Goal: Information Seeking & Learning: Learn about a topic

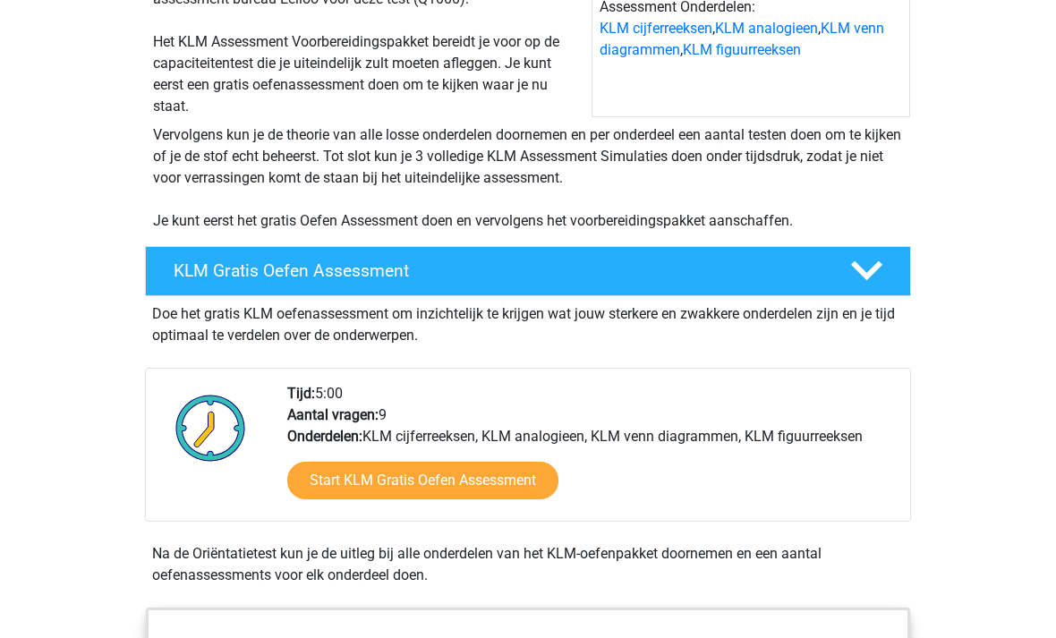
scroll to position [246, 0]
click at [522, 485] on link "Start KLM Gratis Oefen Assessment" at bounding box center [422, 481] width 271 height 38
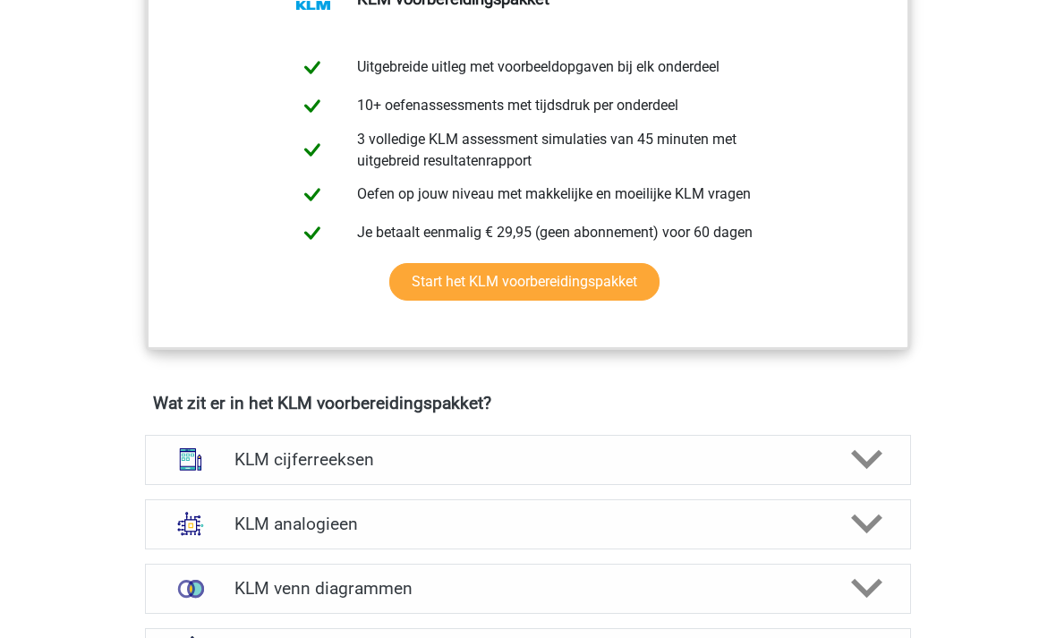
scroll to position [899, 0]
click at [386, 477] on div "KLM cijferreeksen" at bounding box center [528, 460] width 766 height 50
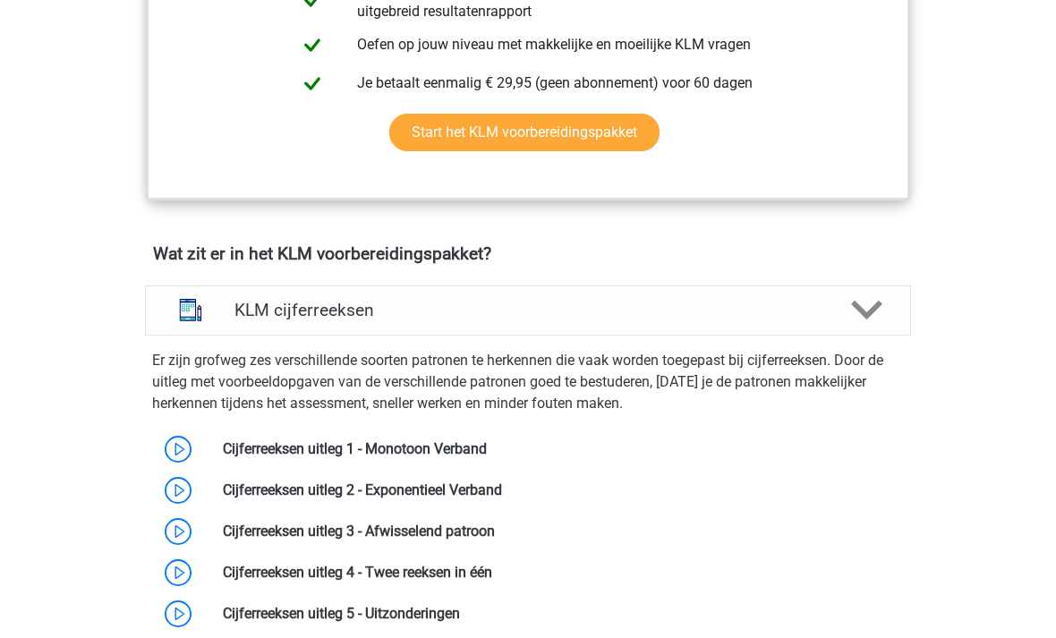
scroll to position [1090, 0]
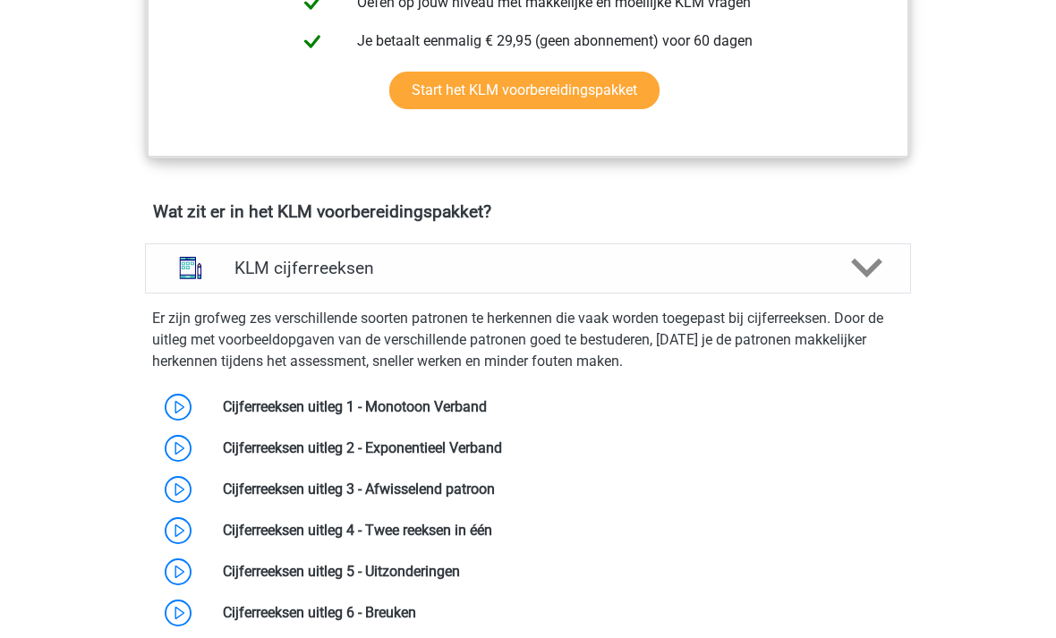
click at [487, 400] on link at bounding box center [487, 406] width 0 height 17
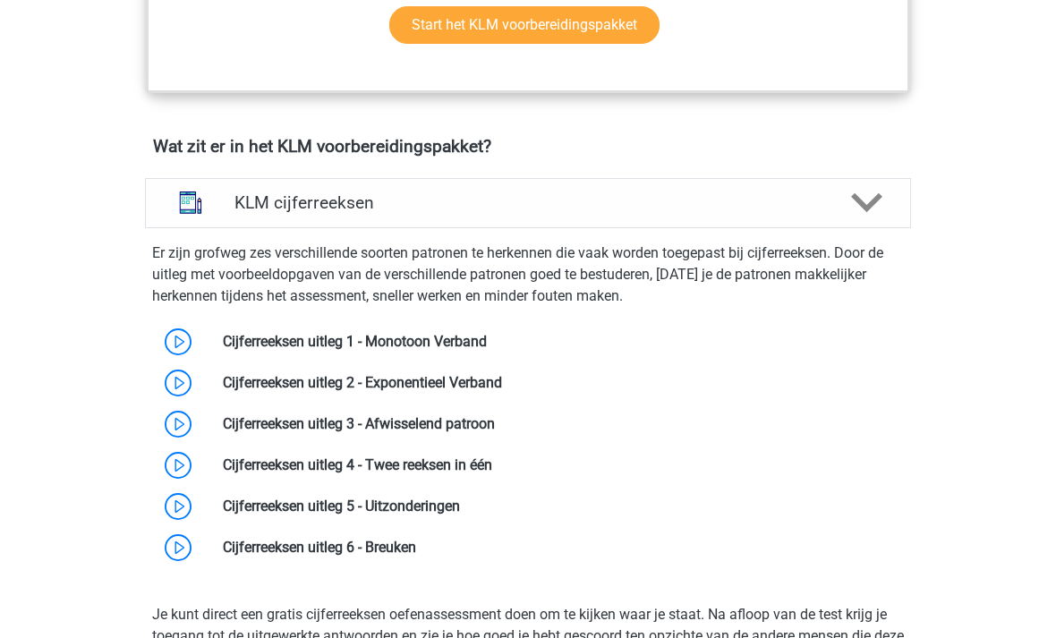
scroll to position [1156, 0]
click at [495, 424] on link at bounding box center [495, 423] width 0 height 17
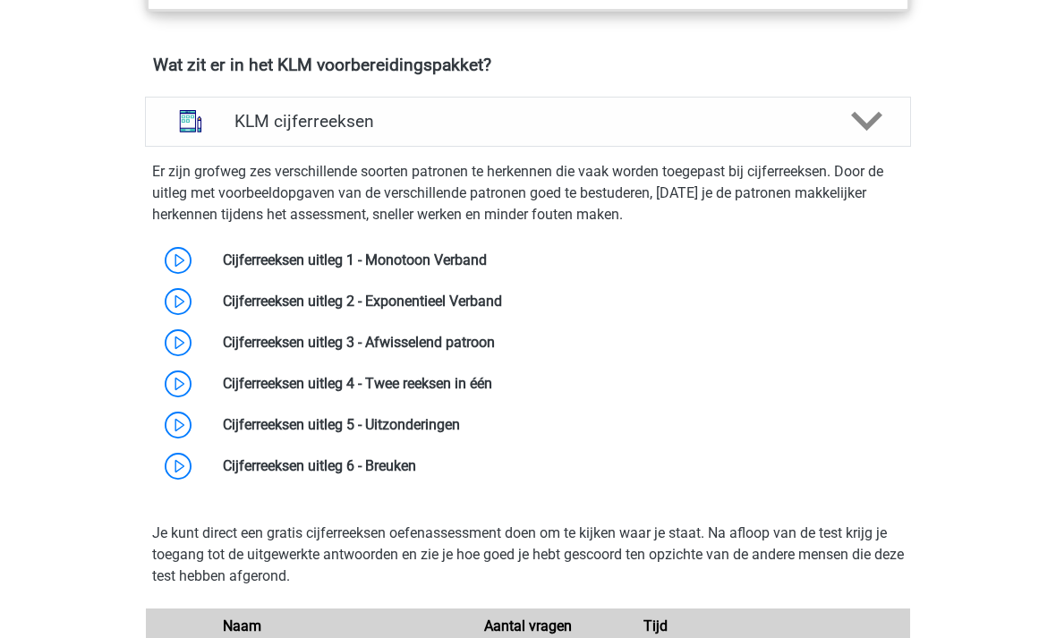
scroll to position [1237, 0]
click at [886, 126] on div at bounding box center [865, 121] width 61 height 31
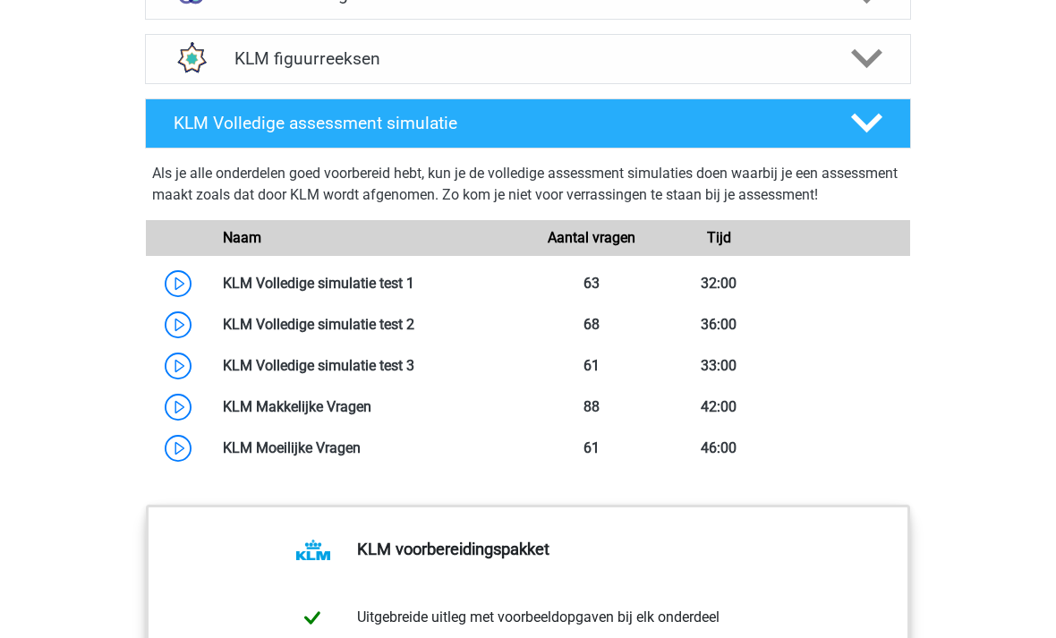
scroll to position [1491, 0]
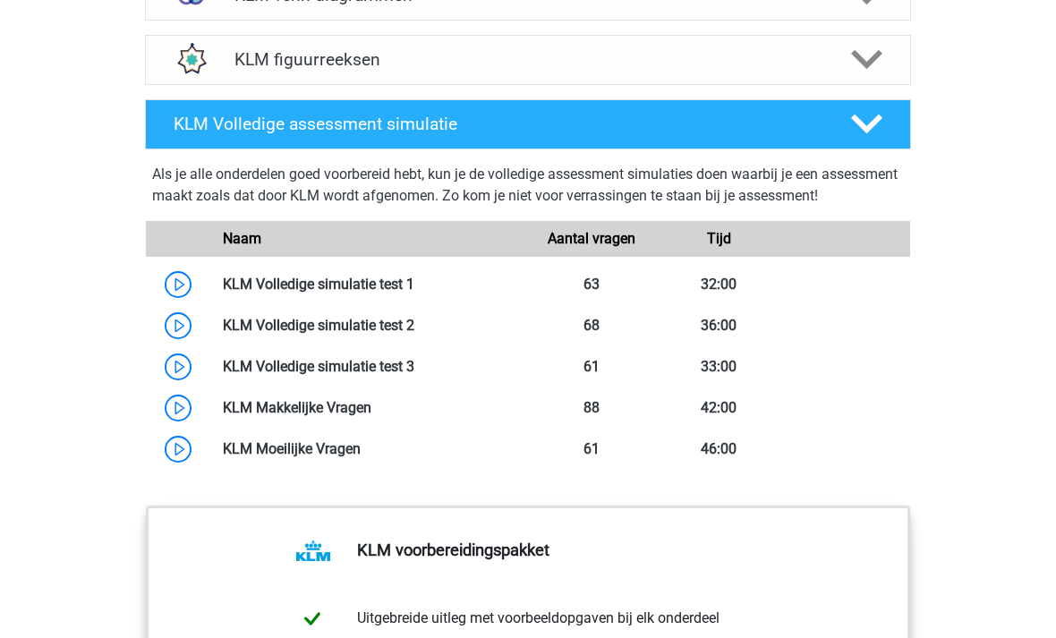
click at [862, 126] on polygon at bounding box center [866, 125] width 31 height 20
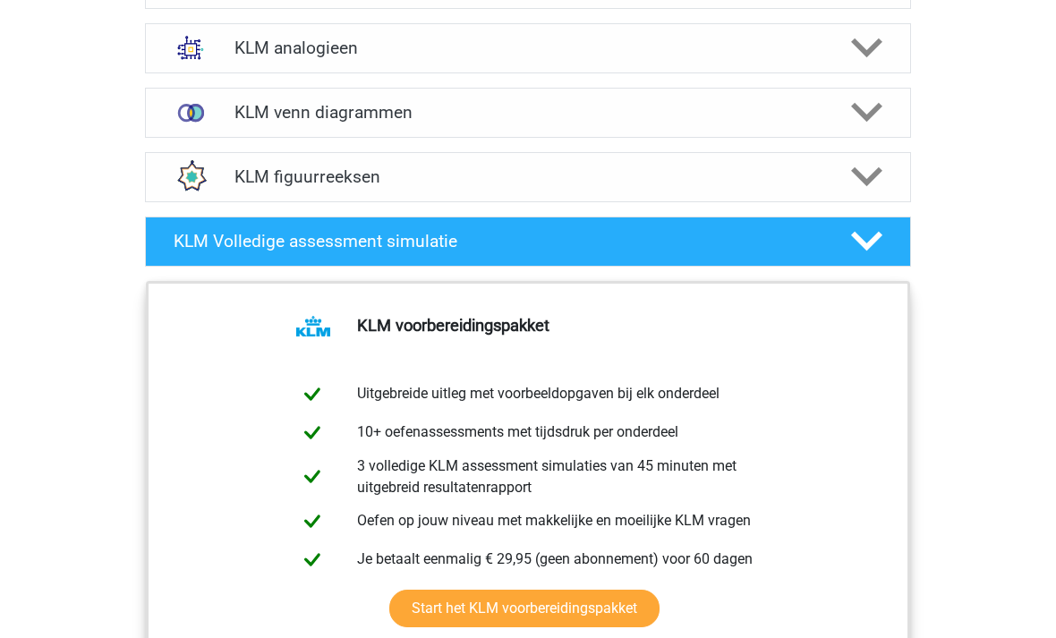
scroll to position [1332, 0]
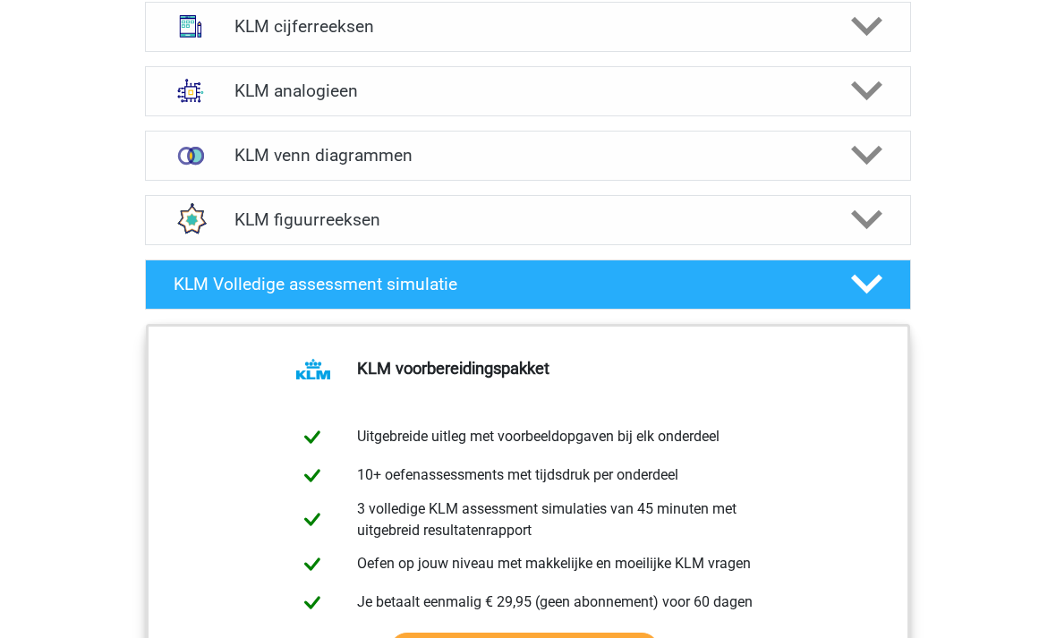
click at [840, 158] on div at bounding box center [865, 155] width 61 height 31
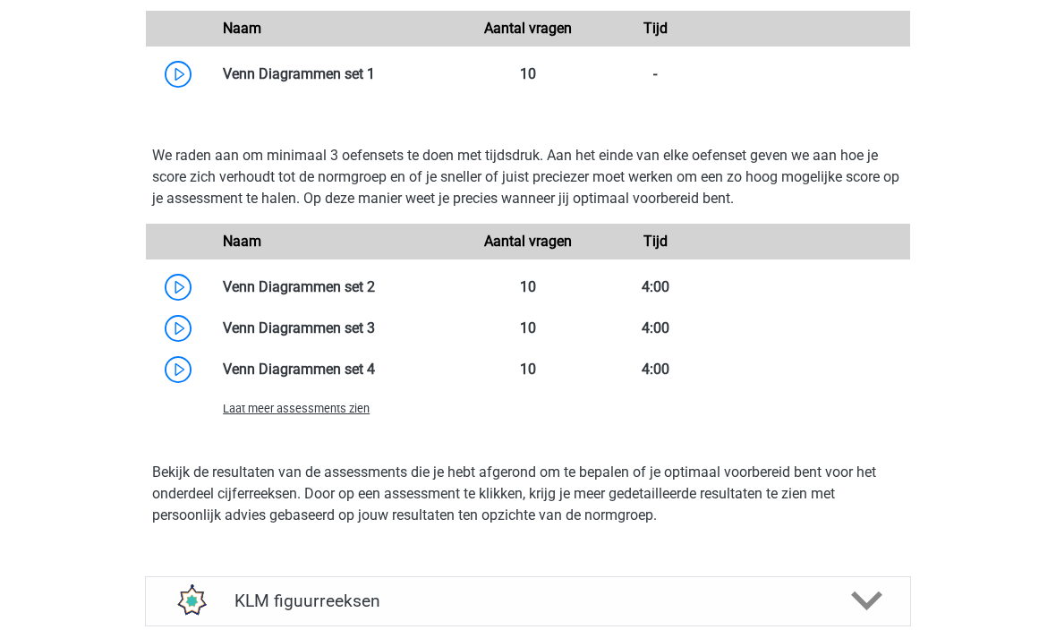
scroll to position [1674, 0]
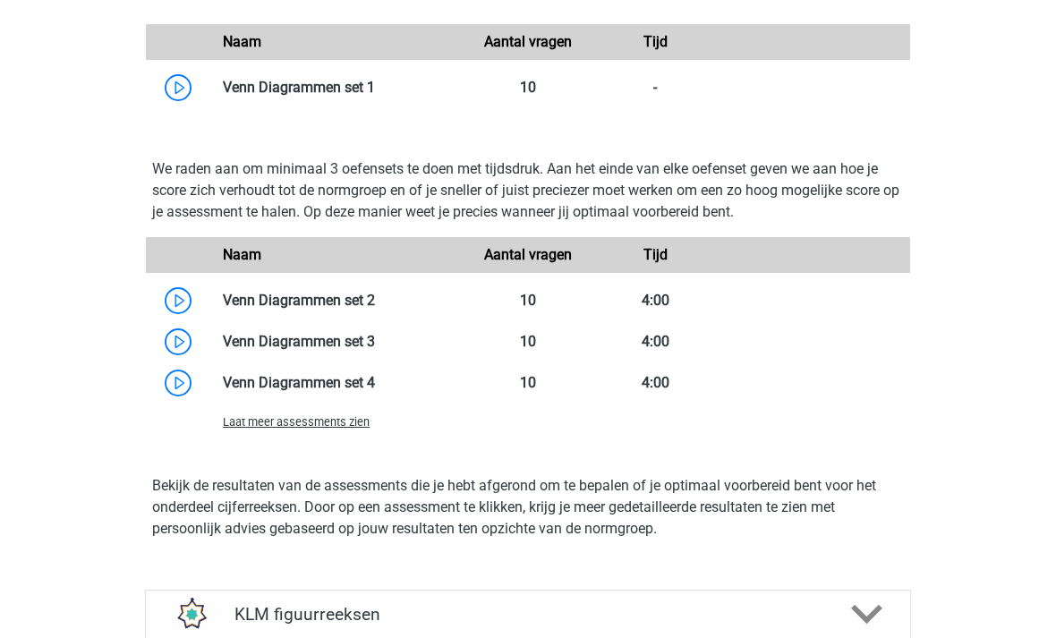
click at [375, 97] on link at bounding box center [375, 88] width 0 height 17
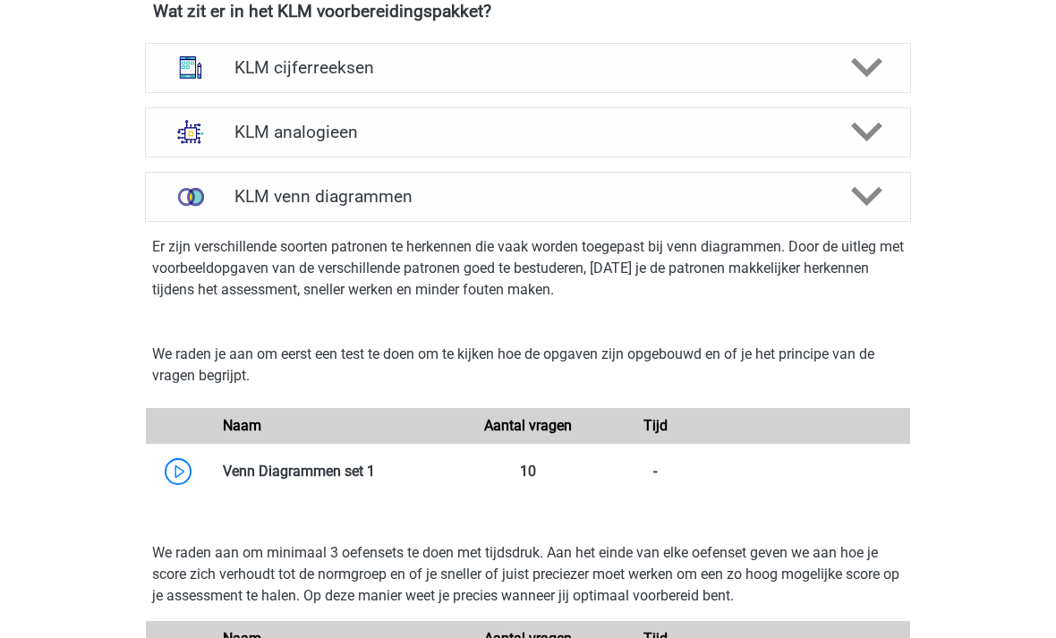
scroll to position [1241, 0]
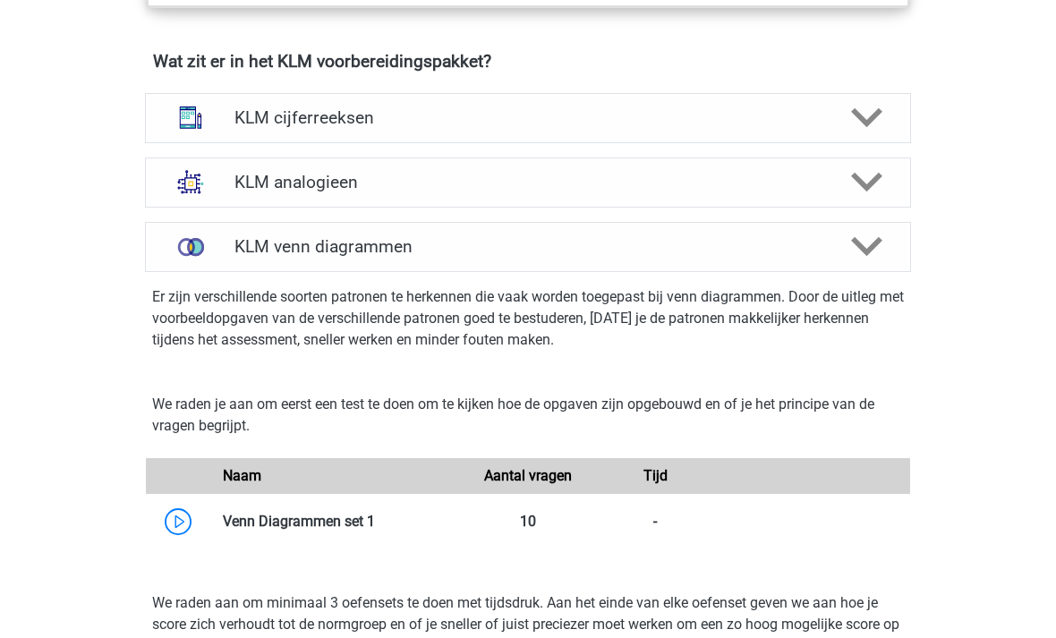
click at [866, 250] on polygon at bounding box center [866, 247] width 31 height 20
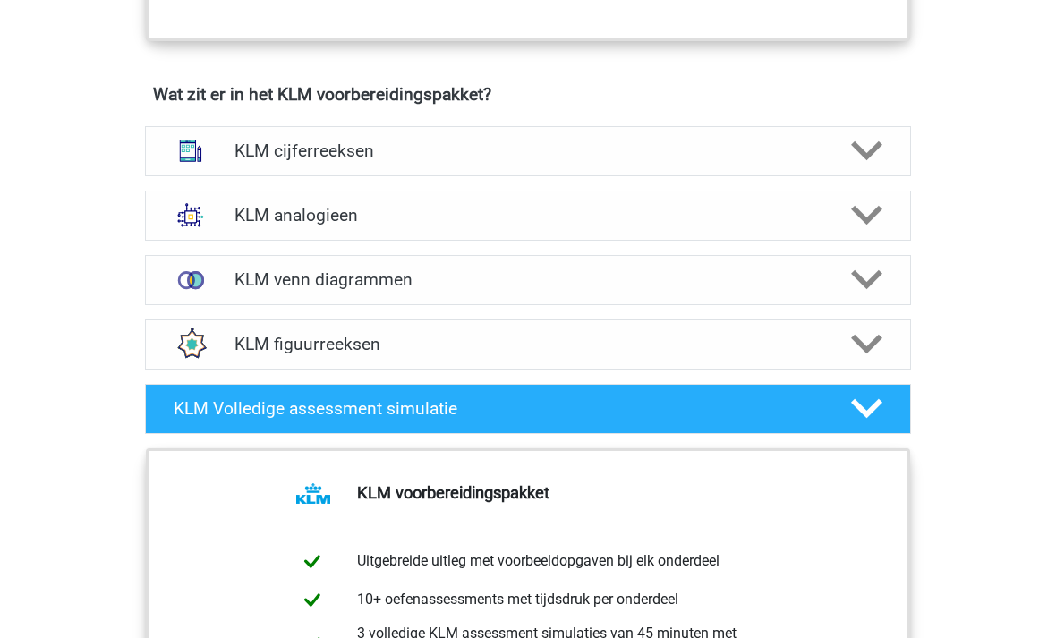
scroll to position [1207, 0]
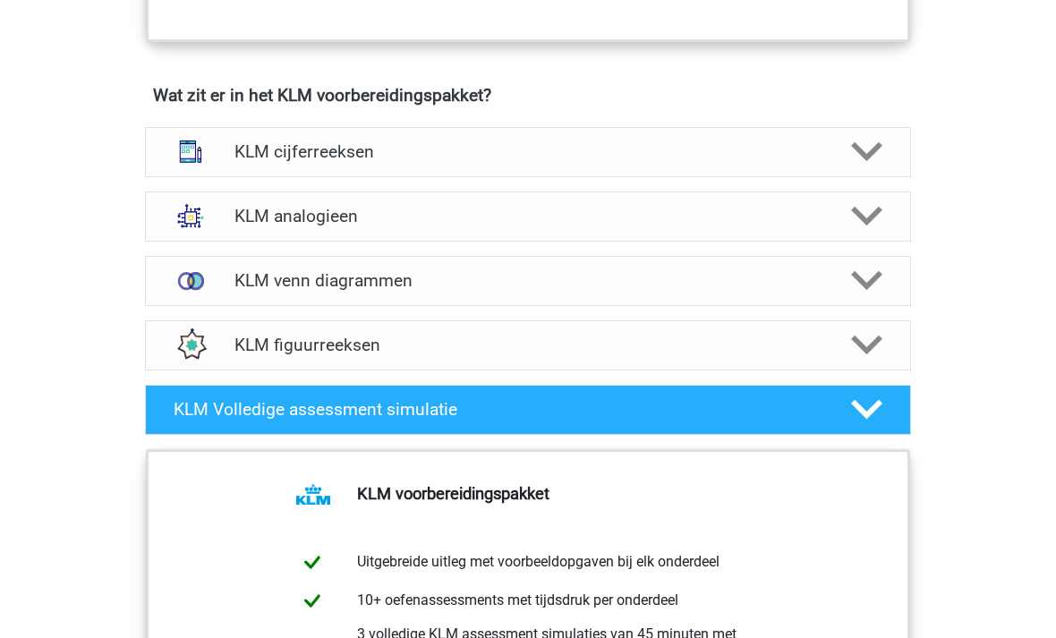
click at [869, 156] on polygon at bounding box center [866, 152] width 31 height 20
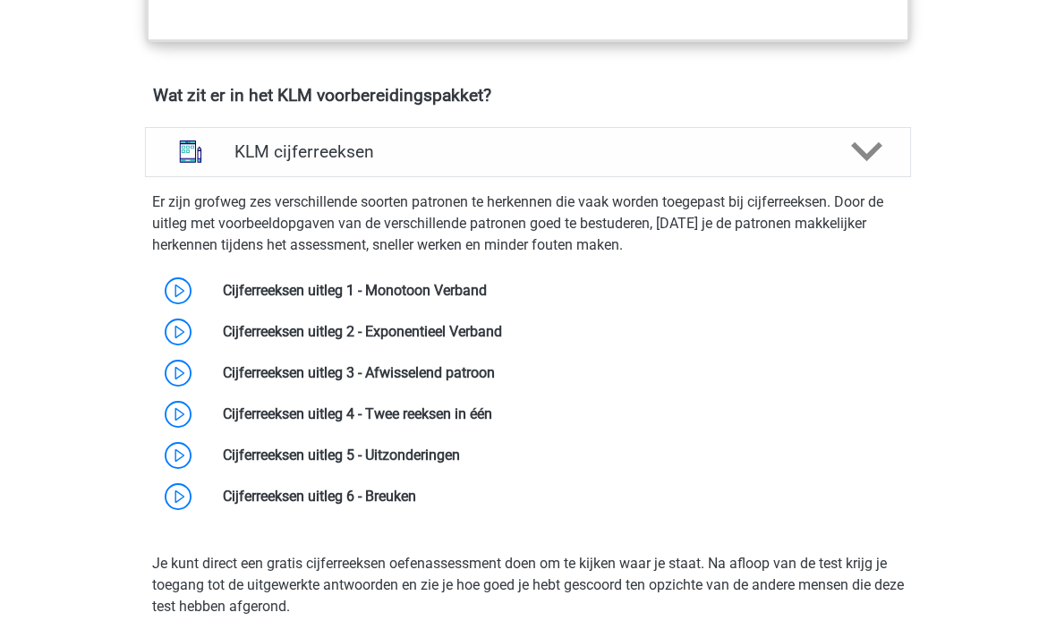
click at [867, 162] on icon at bounding box center [866, 151] width 31 height 31
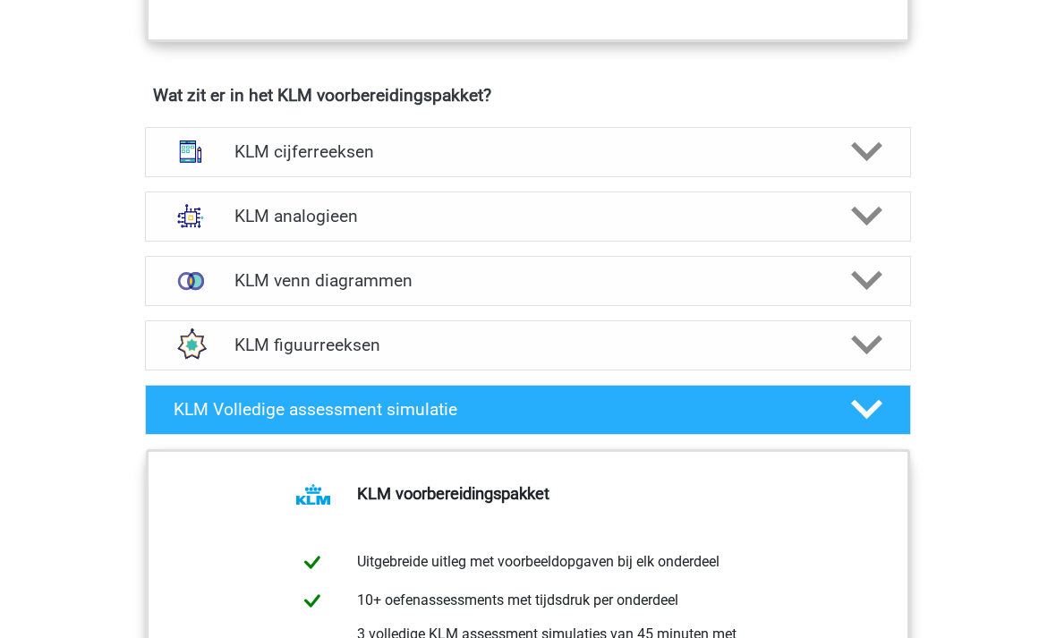
click at [876, 210] on polygon at bounding box center [866, 217] width 31 height 20
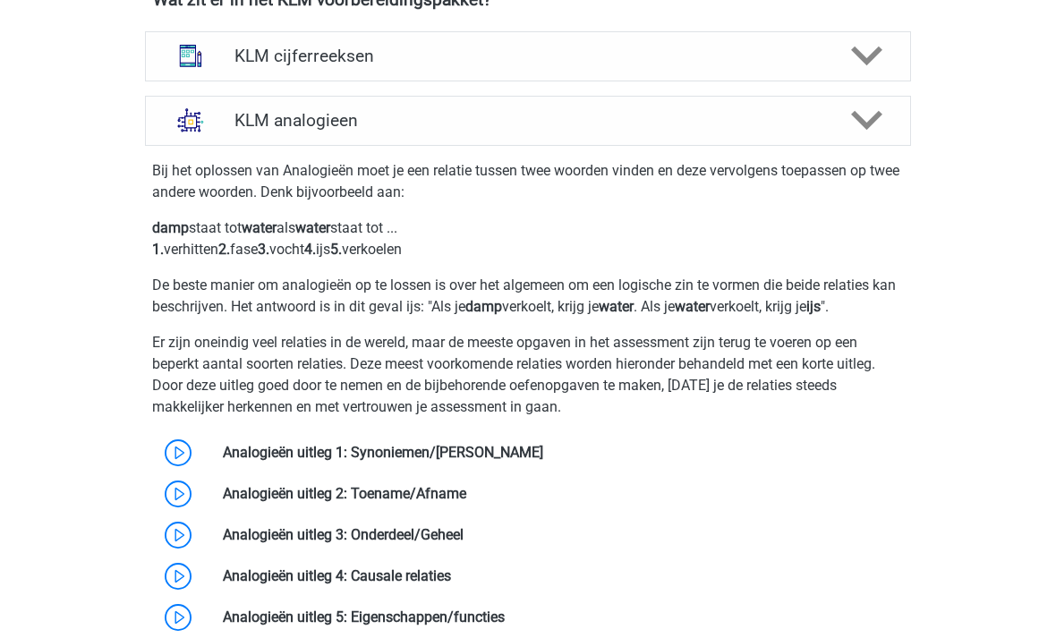
scroll to position [1302, 0]
click at [543, 444] on link at bounding box center [543, 452] width 0 height 17
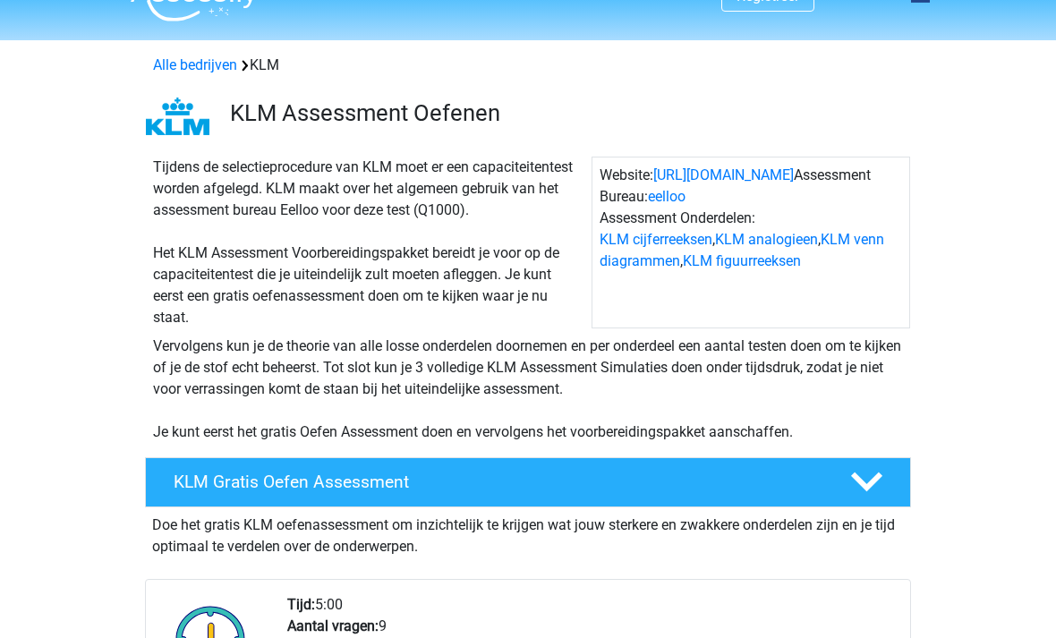
scroll to position [37, 0]
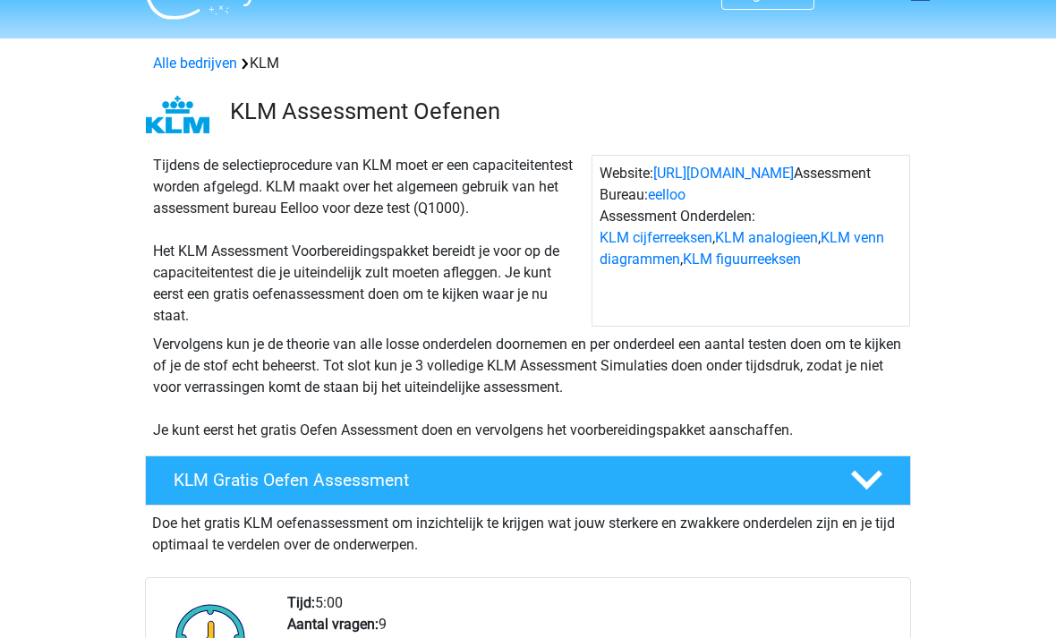
click at [447, 211] on div "Tijdens de selectieprocedure van KLM moet er een capaciteitentest worden afgele…" at bounding box center [368, 241] width 445 height 172
copy div "Q1000"
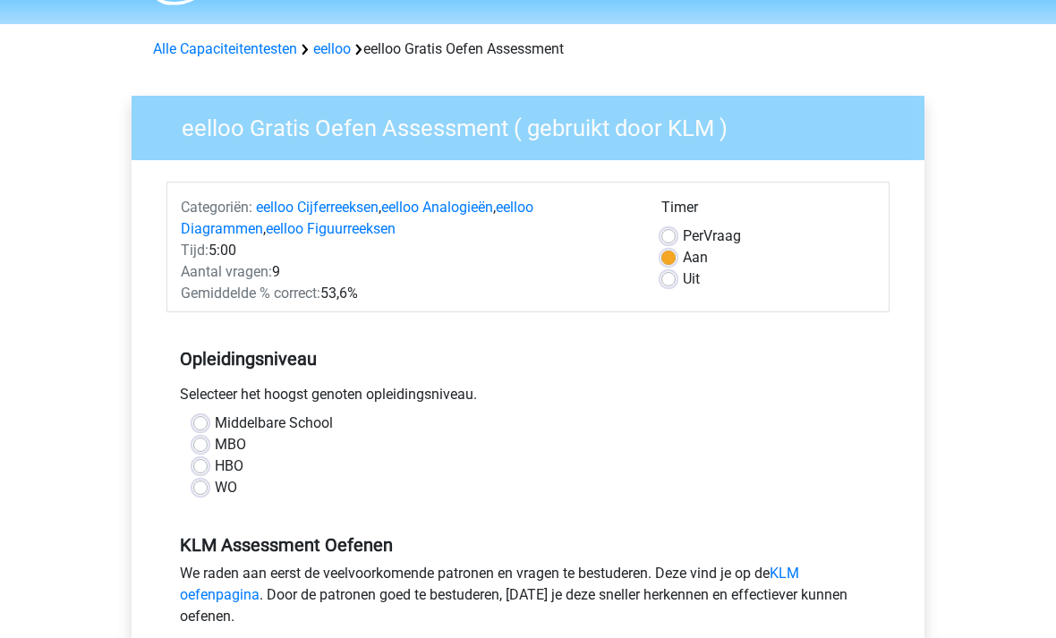
scroll to position [56, 0]
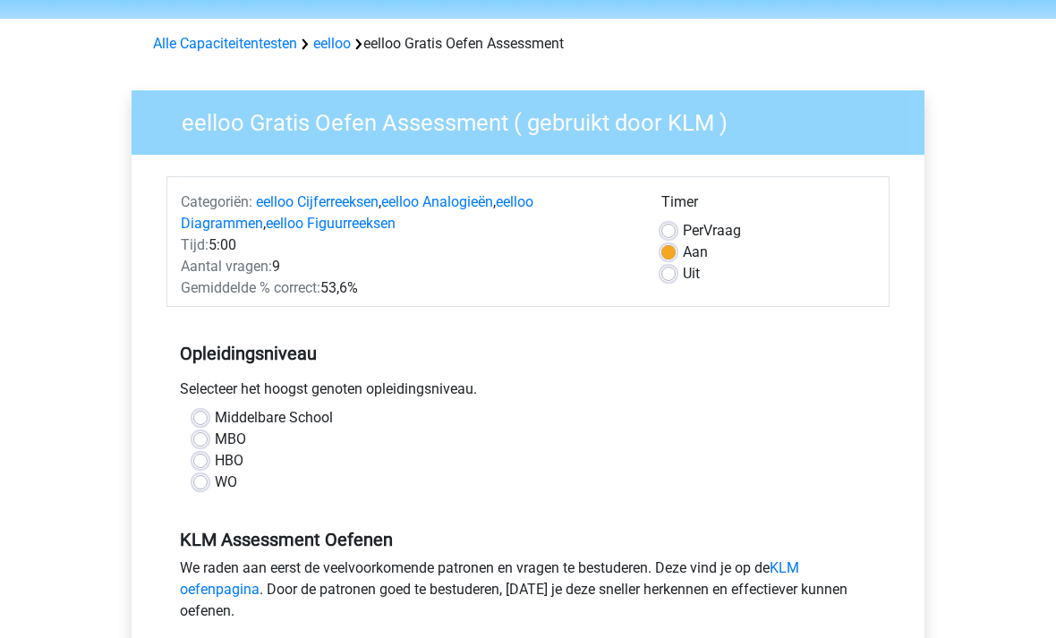
click at [237, 445] on label "MBO" at bounding box center [230, 438] width 31 height 21
click at [208, 445] on input "MBO" at bounding box center [200, 437] width 14 height 18
radio input "true"
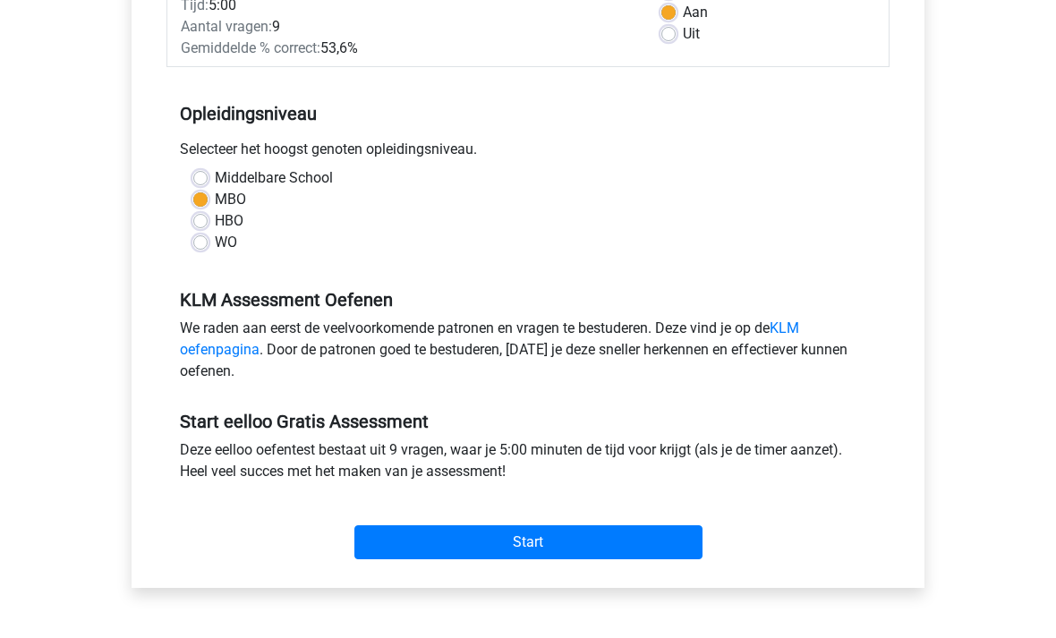
scroll to position [299, 0]
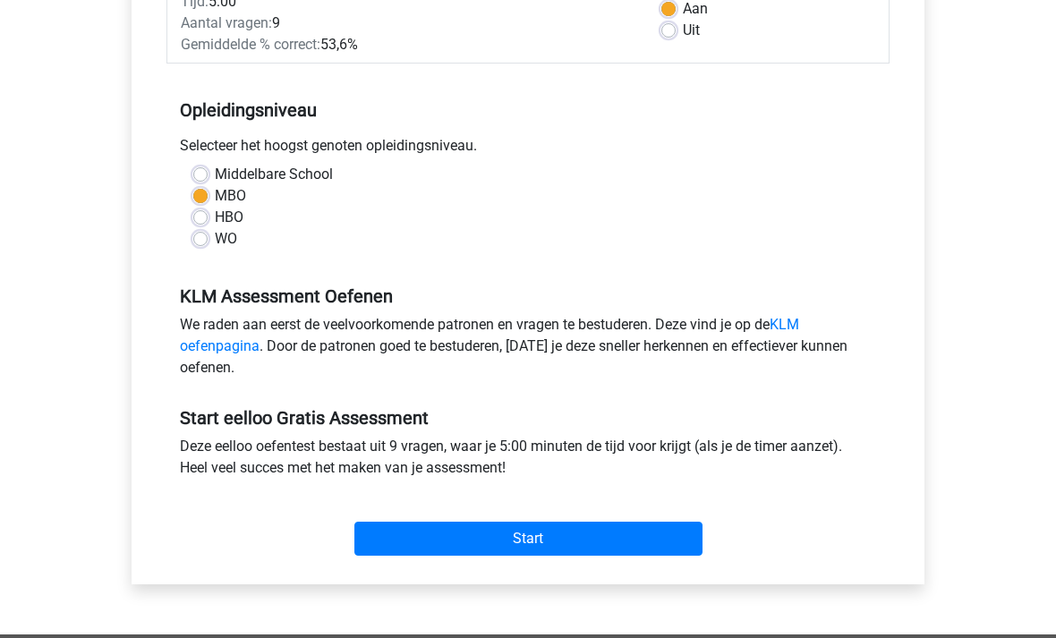
click at [565, 538] on input "Start" at bounding box center [528, 539] width 348 height 34
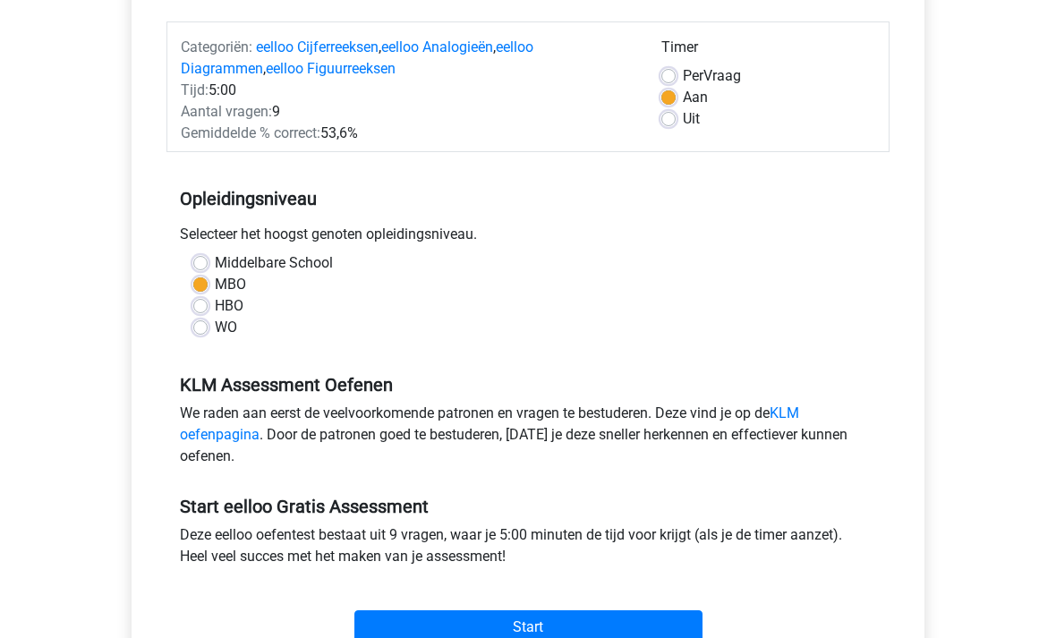
scroll to position [0, 0]
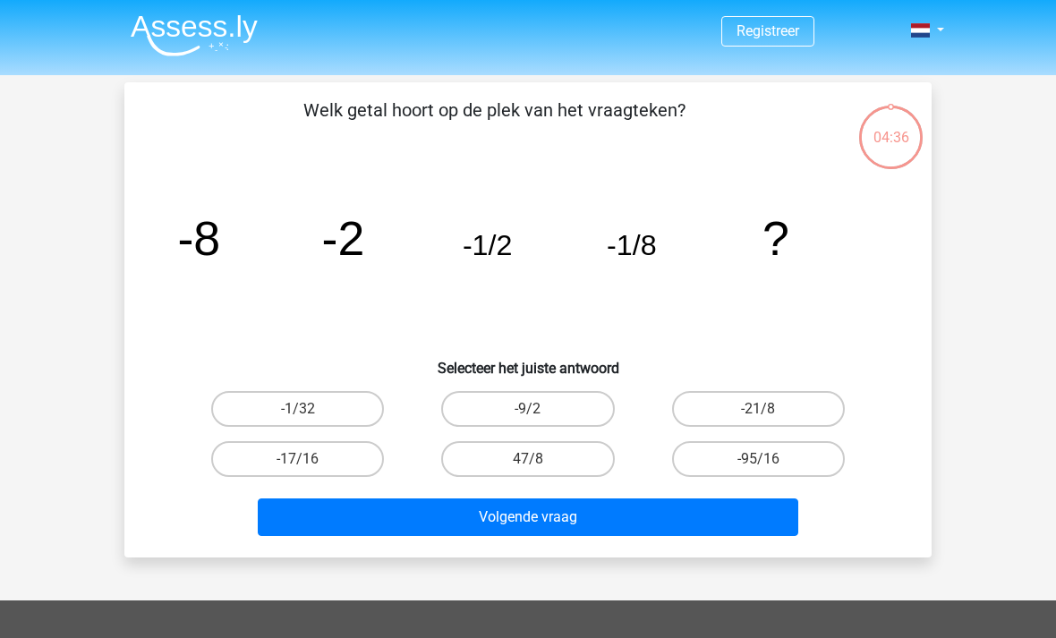
scroll to position [2, 0]
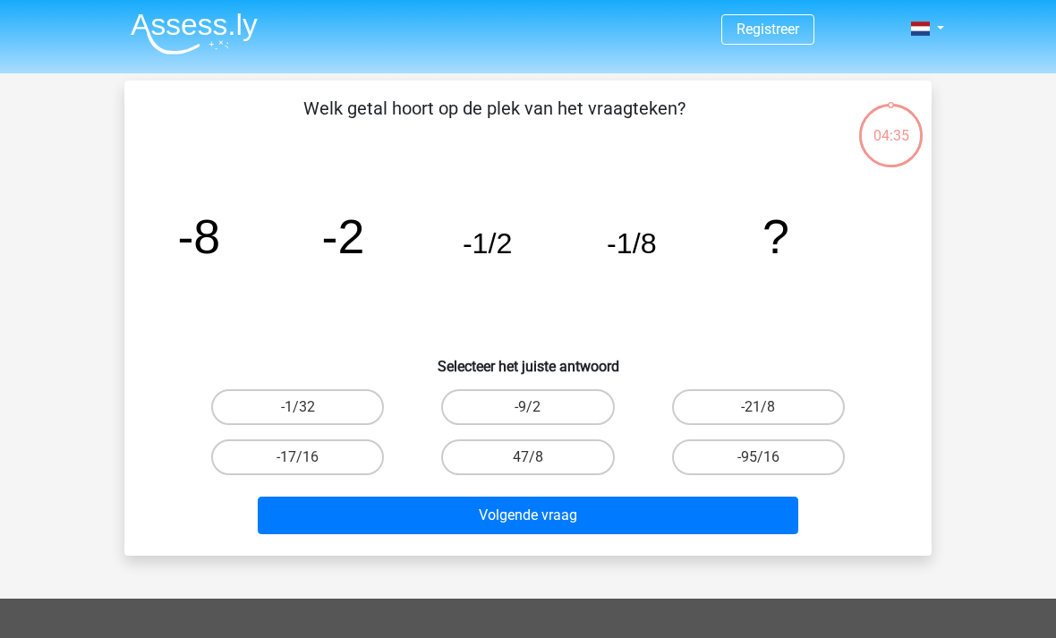
click at [342, 416] on label "-1/32" at bounding box center [297, 407] width 173 height 36
click at [310, 416] on input "-1/32" at bounding box center [304, 413] width 12 height 12
radio input "true"
click at [563, 520] on button "Volgende vraag" at bounding box center [528, 515] width 541 height 38
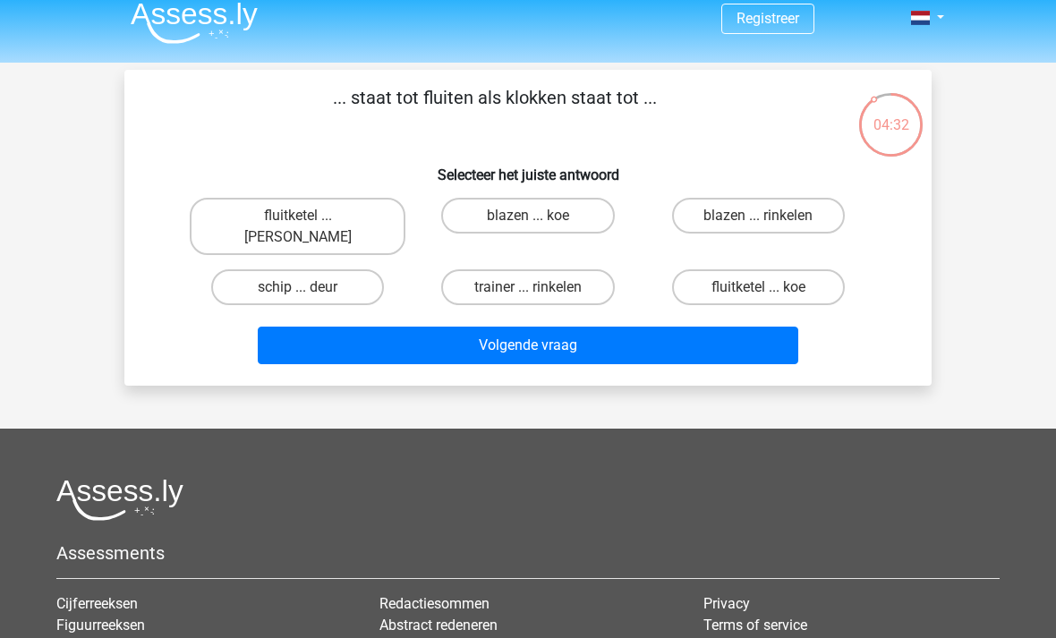
scroll to position [0, 0]
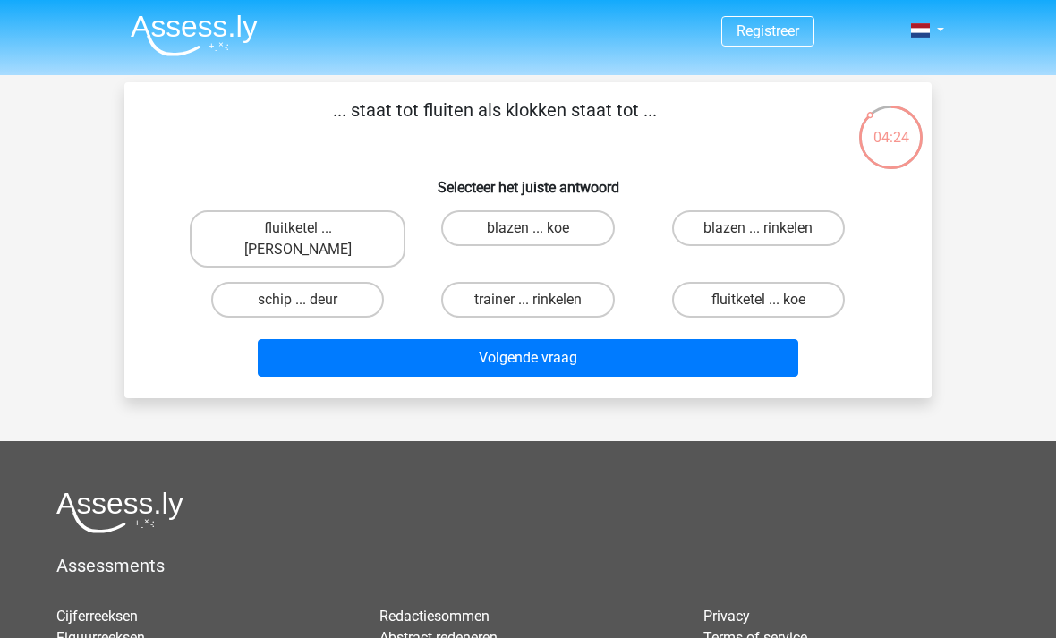
click at [345, 233] on label "fluitketel ... luiden" at bounding box center [298, 238] width 216 height 57
click at [310, 233] on input "fluitketel ... luiden" at bounding box center [304, 234] width 12 height 12
radio input "true"
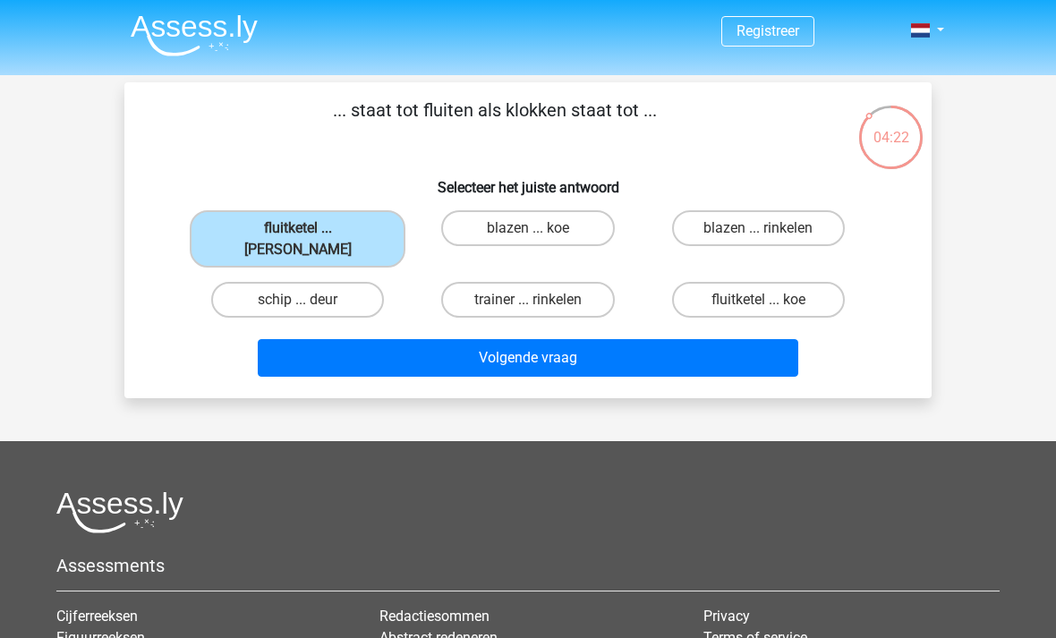
click at [623, 342] on button "Volgende vraag" at bounding box center [528, 358] width 541 height 38
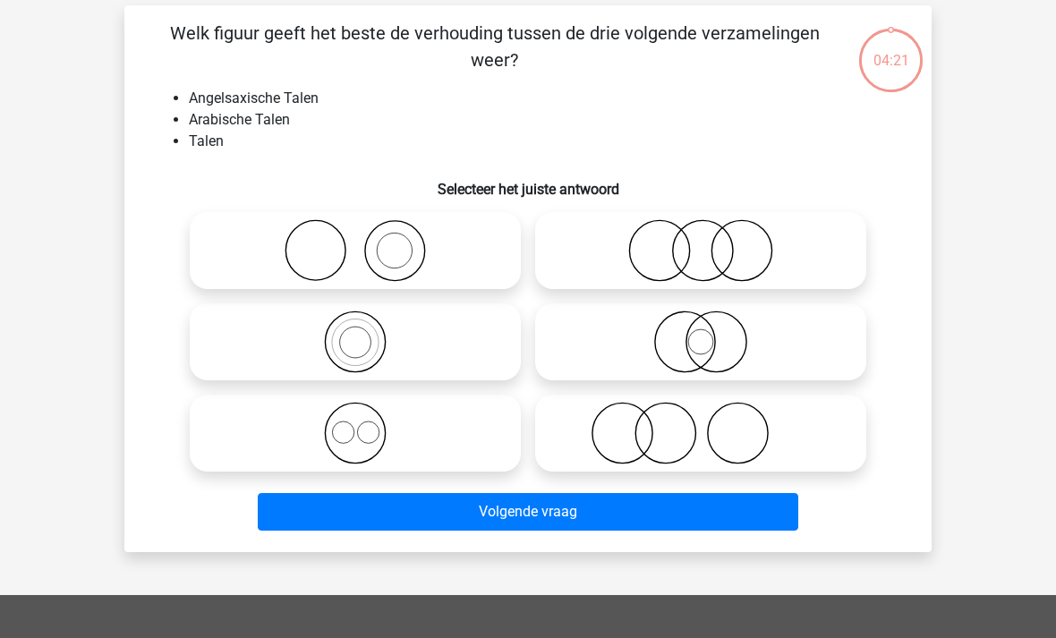
scroll to position [82, 0]
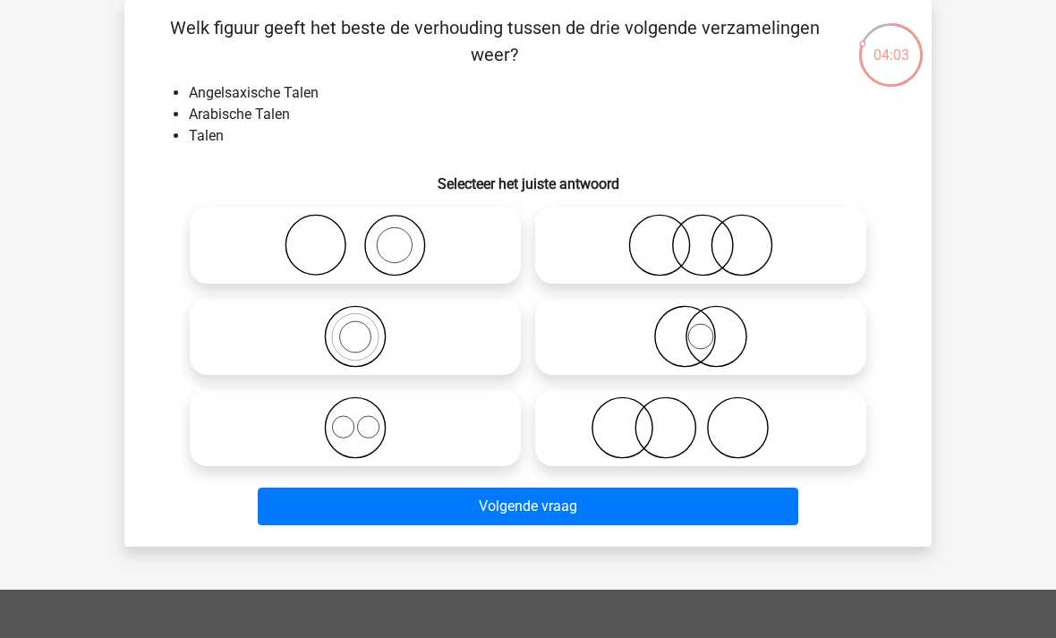
click at [712, 330] on icon at bounding box center [700, 336] width 317 height 63
click at [712, 327] on input "radio" at bounding box center [706, 322] width 12 height 12
radio input "true"
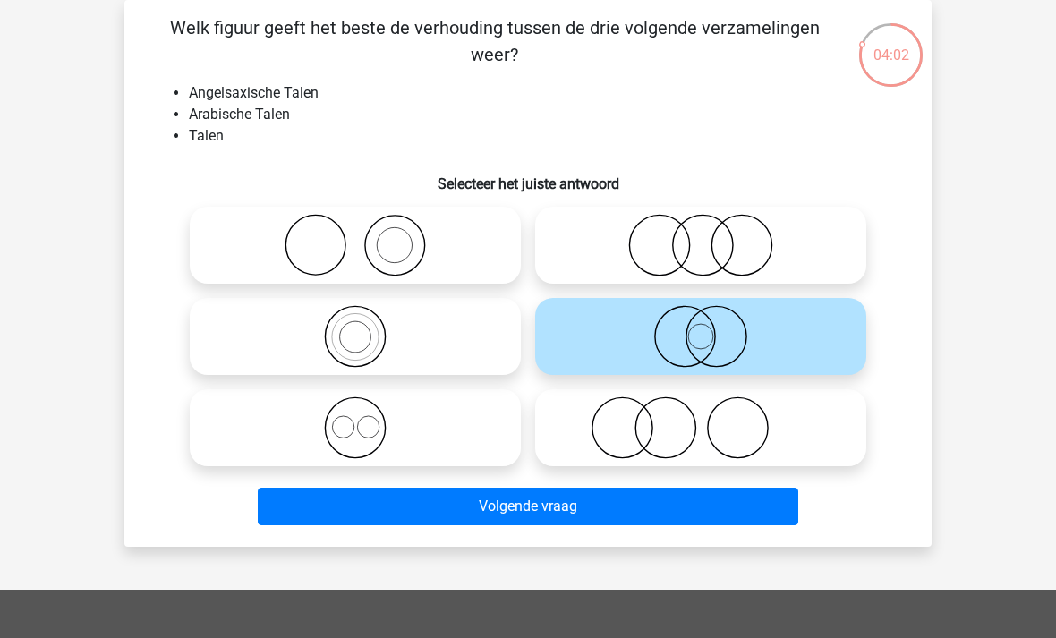
click at [549, 505] on button "Volgende vraag" at bounding box center [528, 507] width 541 height 38
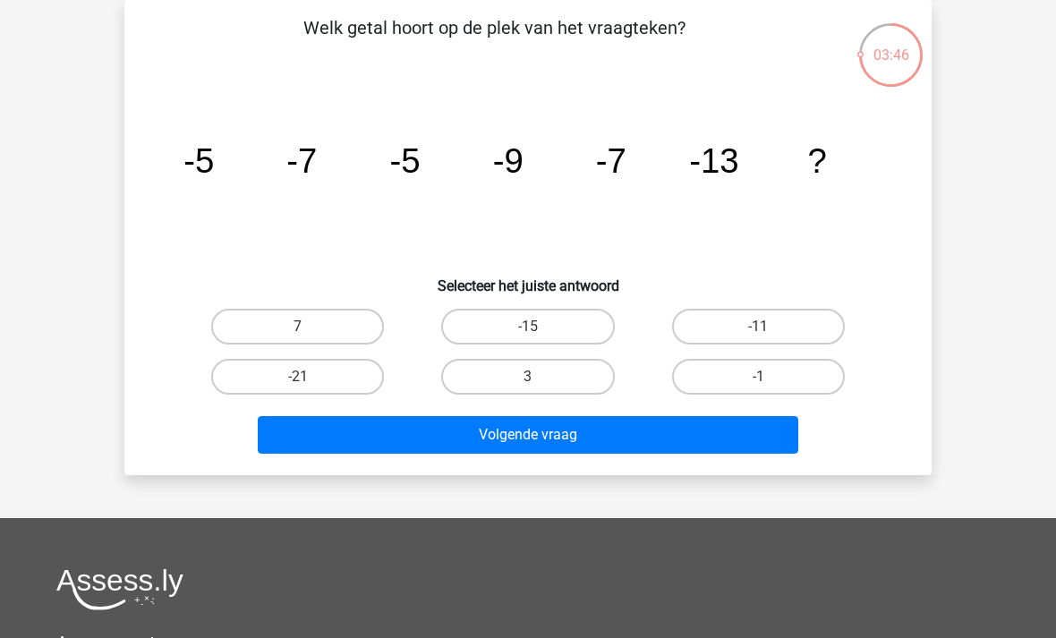
click at [796, 332] on label "-11" at bounding box center [758, 327] width 173 height 36
click at [769, 332] on input "-11" at bounding box center [764, 332] width 12 height 12
radio input "true"
click at [598, 441] on button "Volgende vraag" at bounding box center [528, 435] width 541 height 38
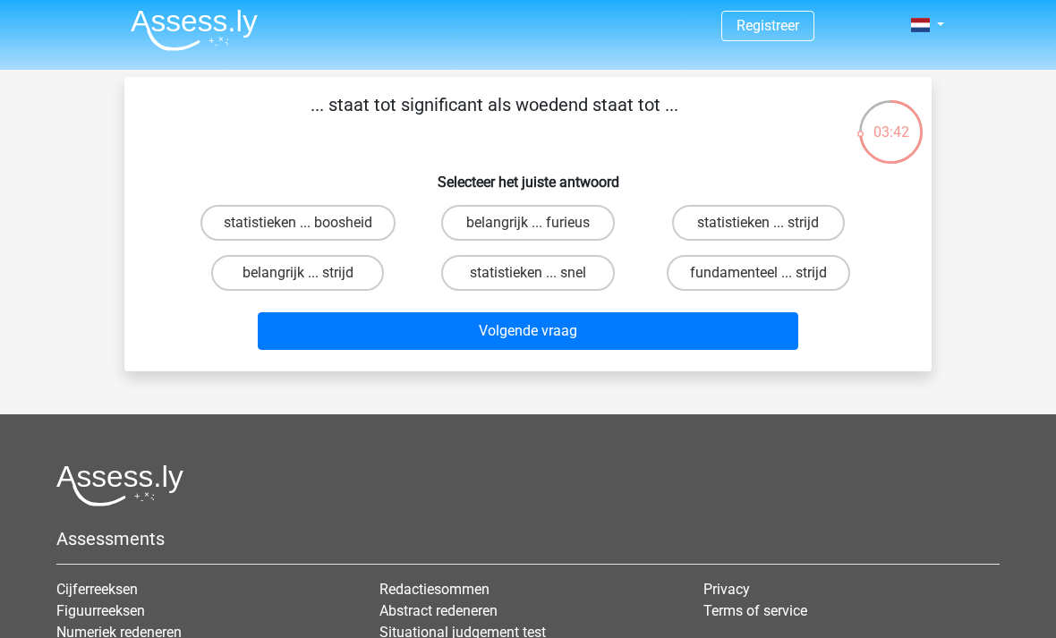
scroll to position [6, 0]
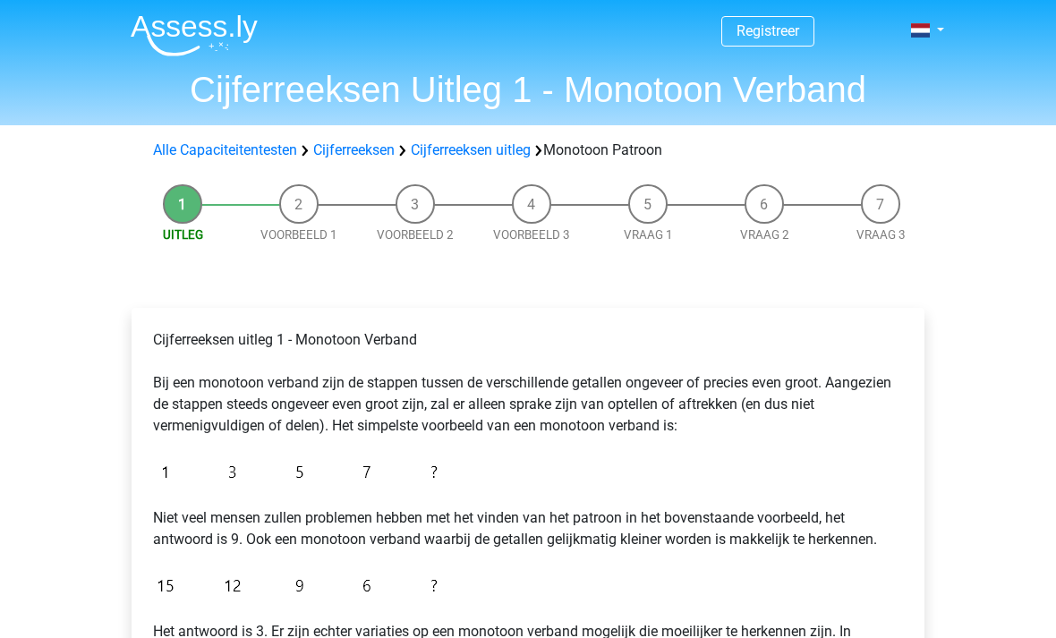
click at [313, 195] on li "Voorbeeld 1" at bounding box center [299, 214] width 116 height 60
click at [306, 208] on li "Voorbeeld 1" at bounding box center [299, 214] width 116 height 60
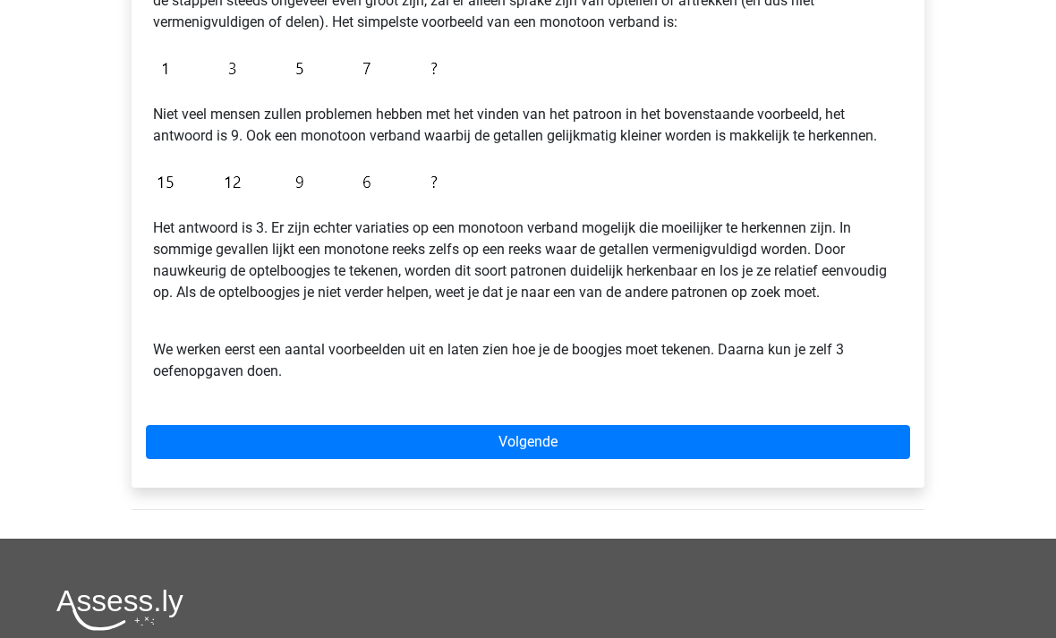
scroll to position [411, 0]
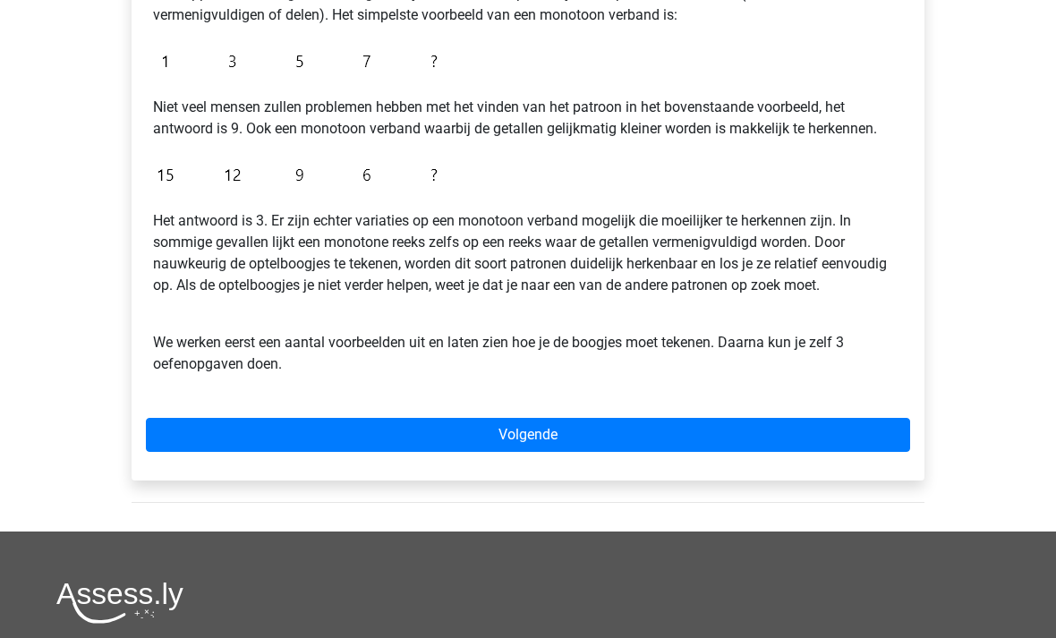
click at [627, 439] on link "Volgende" at bounding box center [528, 435] width 764 height 34
